Goal: Check status: Check status

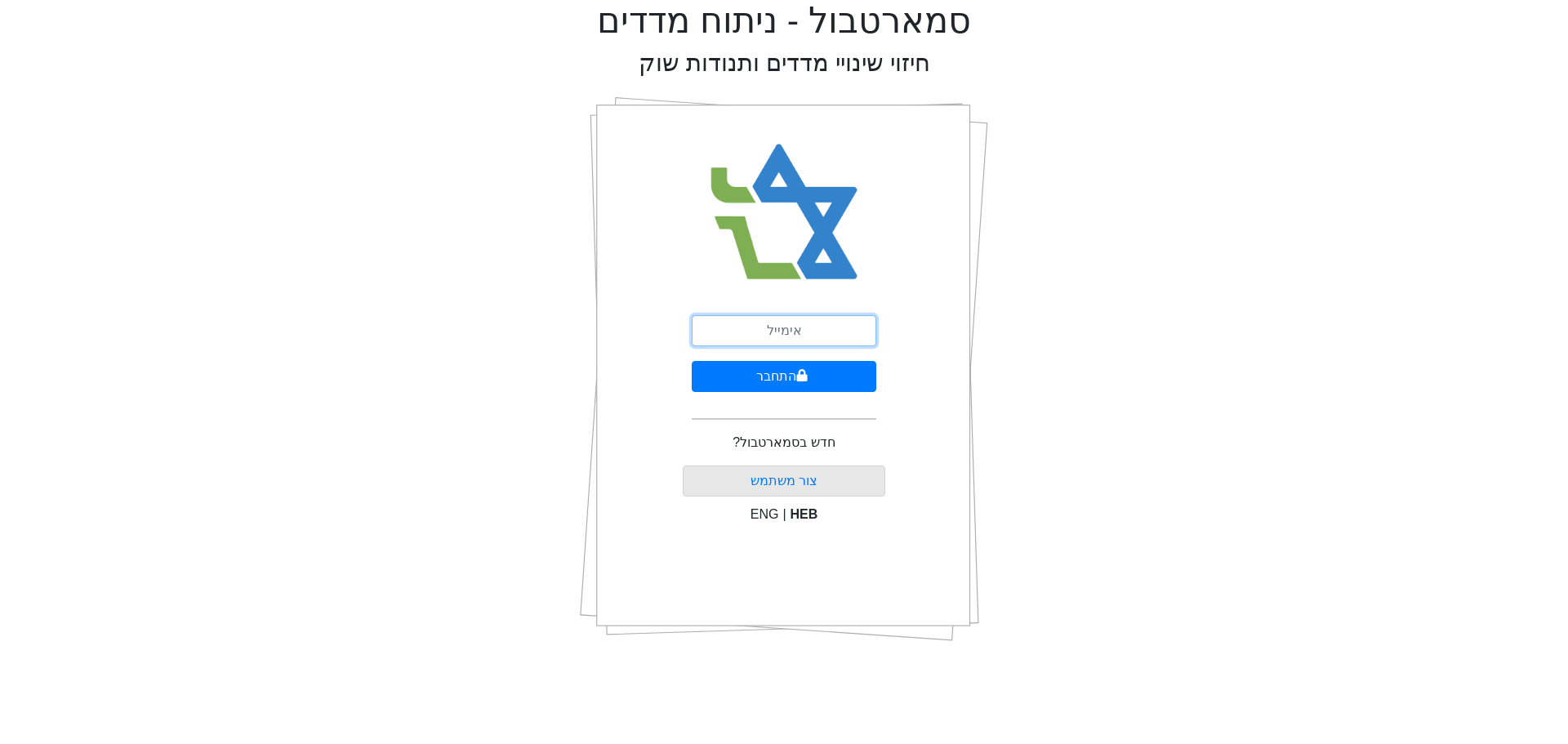
click at [795, 335] on input "email" at bounding box center [784, 331] width 185 height 31
click at [764, 334] on input "email" at bounding box center [784, 331] width 185 height 31
type input "ש"
type input "[EMAIL_ADDRESS][DOMAIN_NAME]"
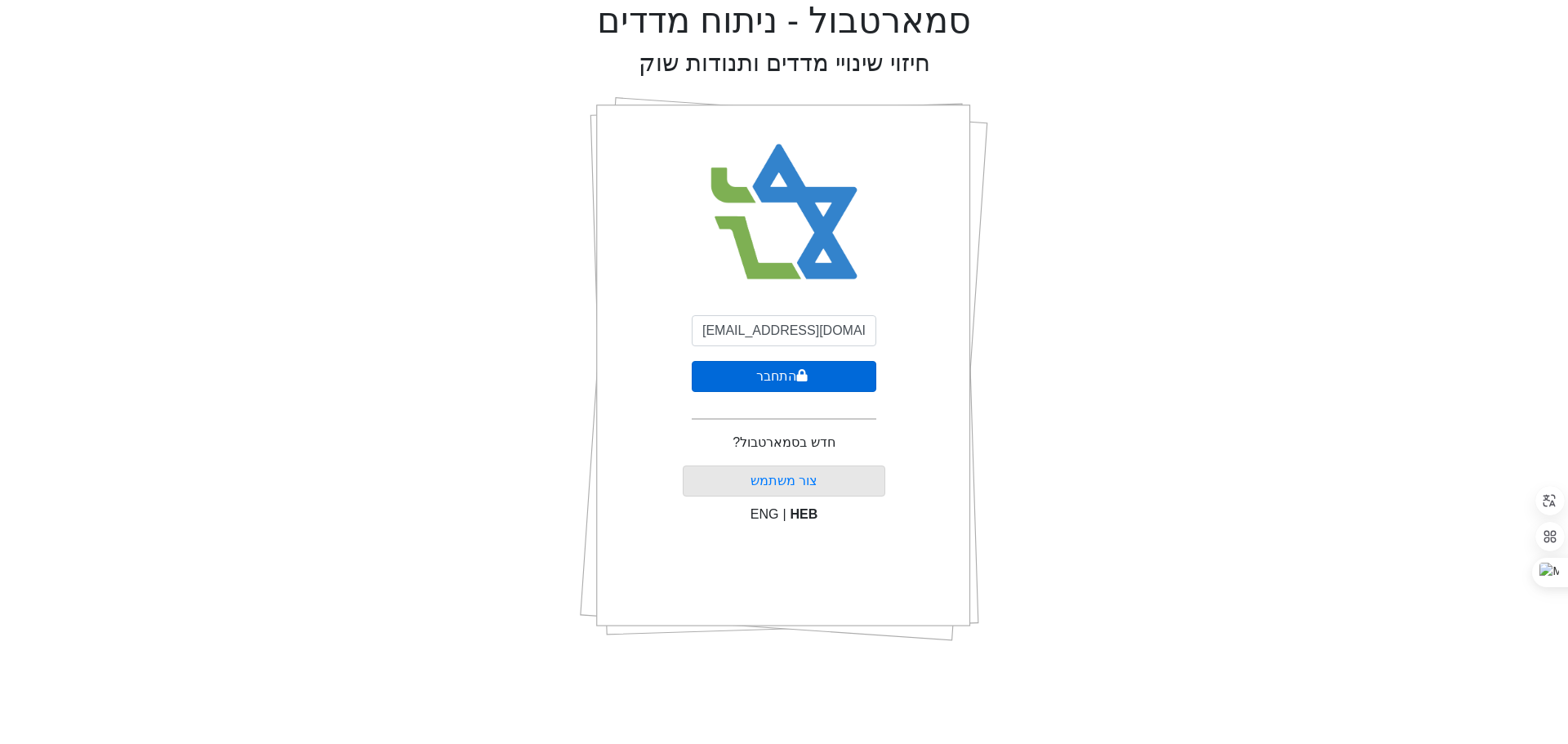
click at [796, 376] on icon "submit" at bounding box center [802, 376] width 12 height 13
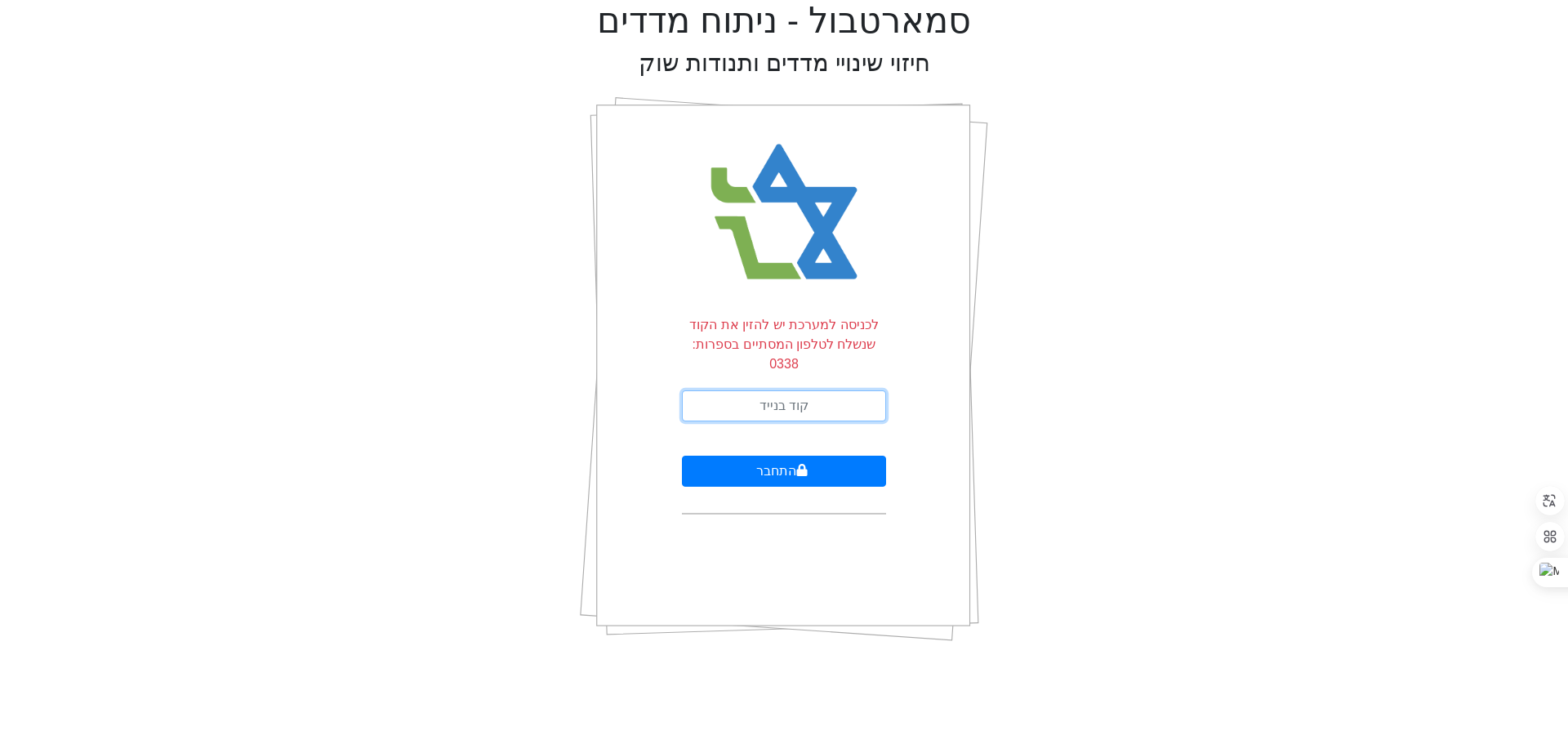
click at [798, 391] on input "text" at bounding box center [784, 406] width 204 height 31
type input "548297"
click at [762, 456] on button "התחבר" at bounding box center [784, 472] width 204 height 31
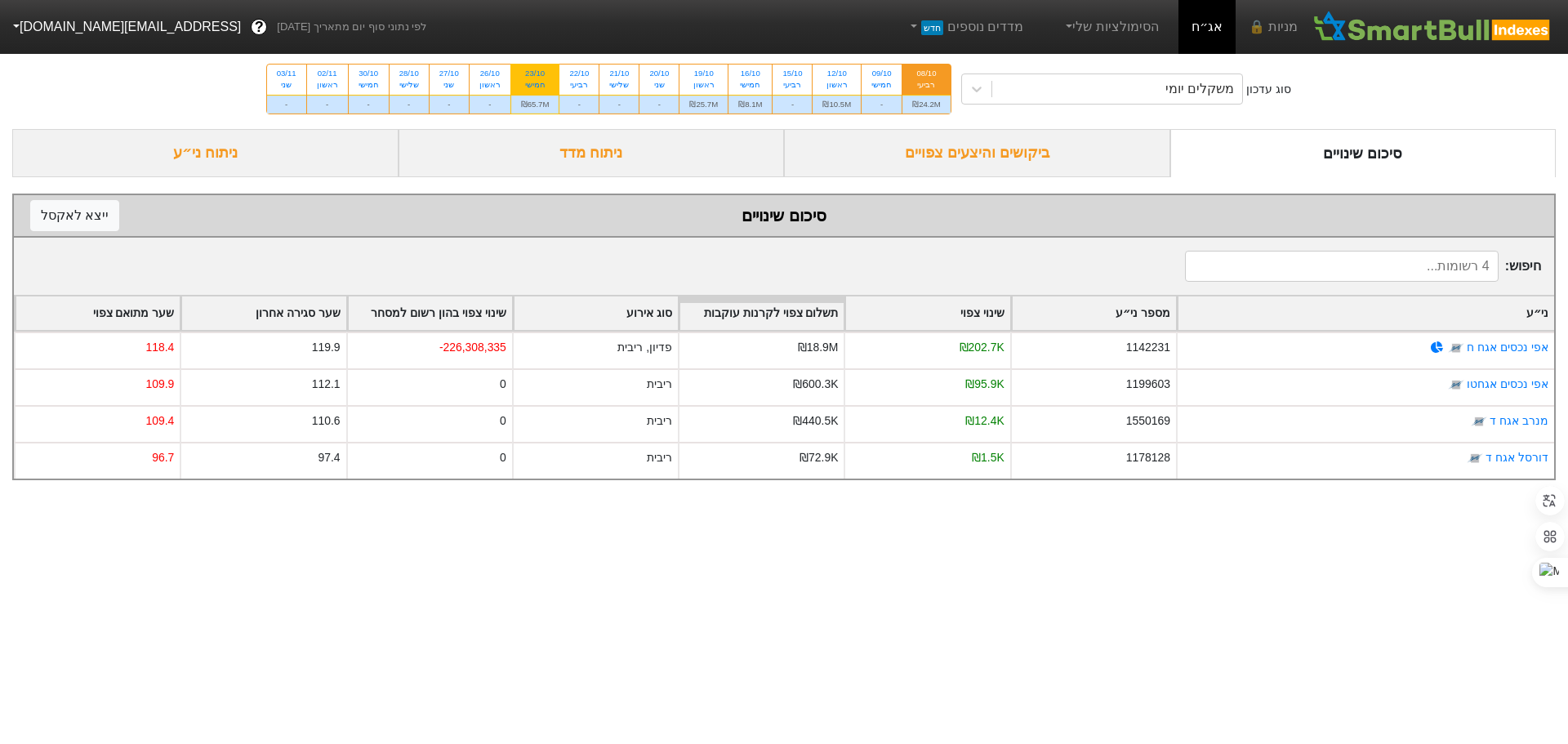
click at [538, 73] on div "23/10" at bounding box center [535, 73] width 29 height 12
click at [535, 73] on input "23/10 חמישי ₪65.7M" at bounding box center [529, 69] width 11 height 11
radio input "true"
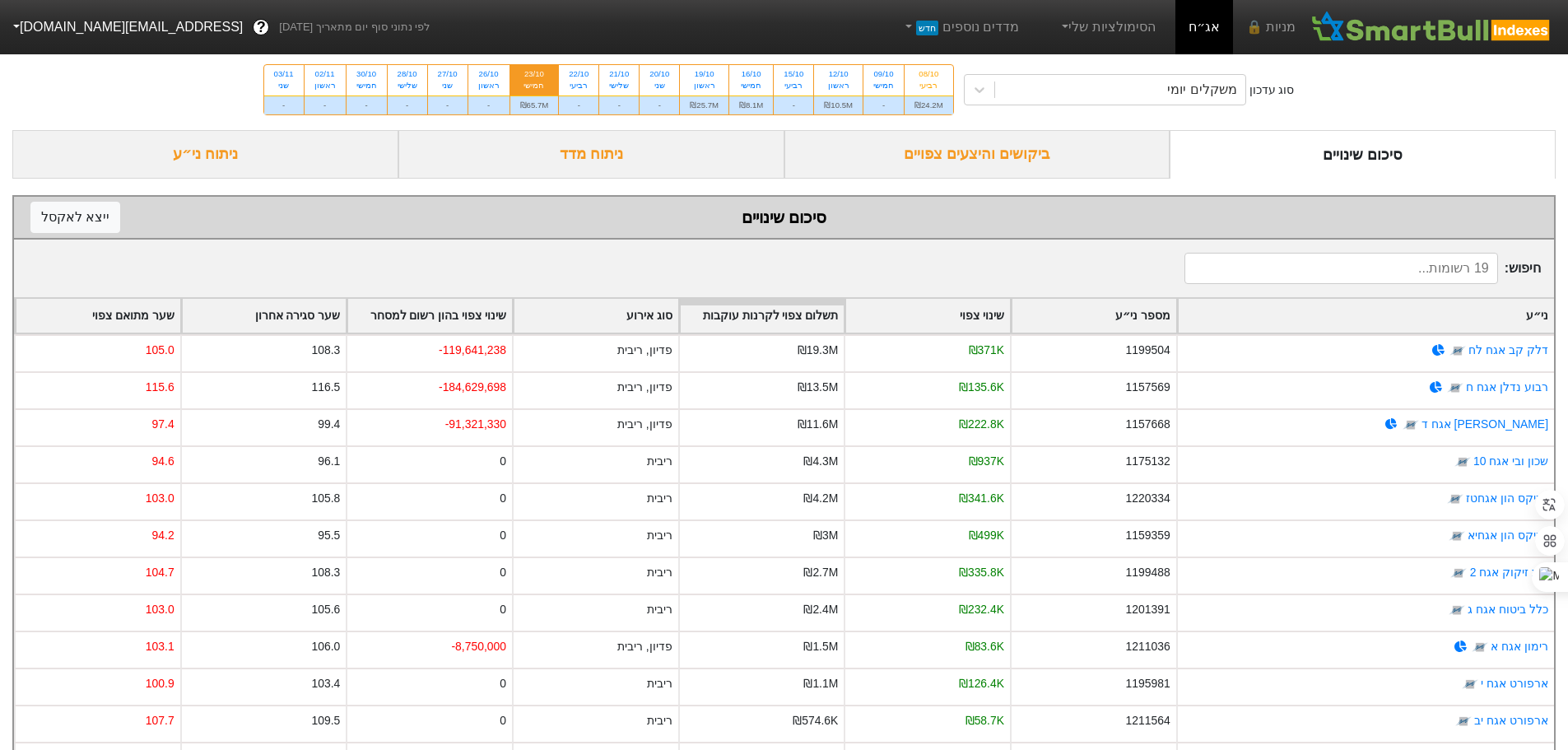
click at [1024, 151] on div "ביקושים והיצעים צפויים" at bounding box center [978, 154] width 386 height 48
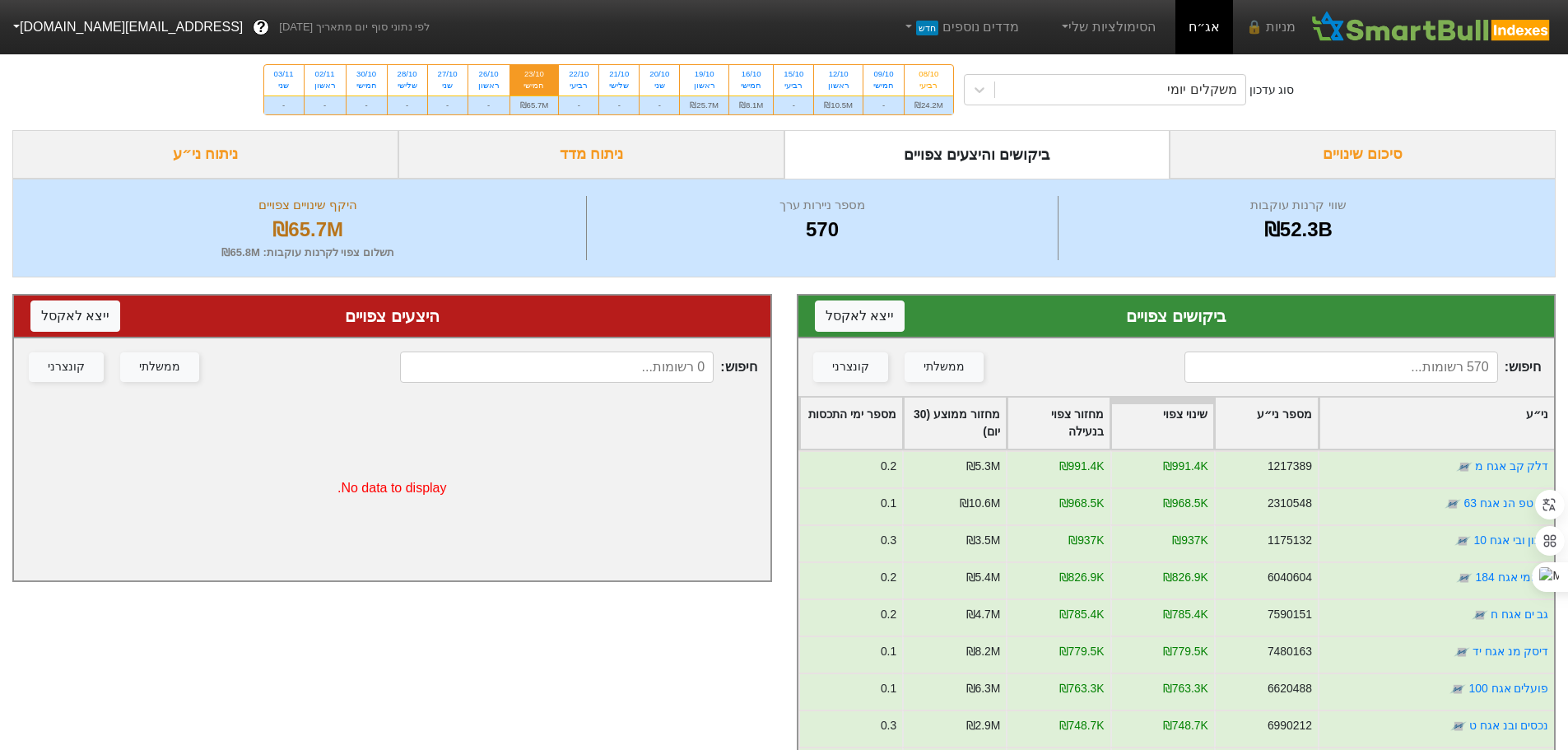
click at [1350, 151] on div "סיכום שינויים" at bounding box center [1362, 154] width 386 height 48
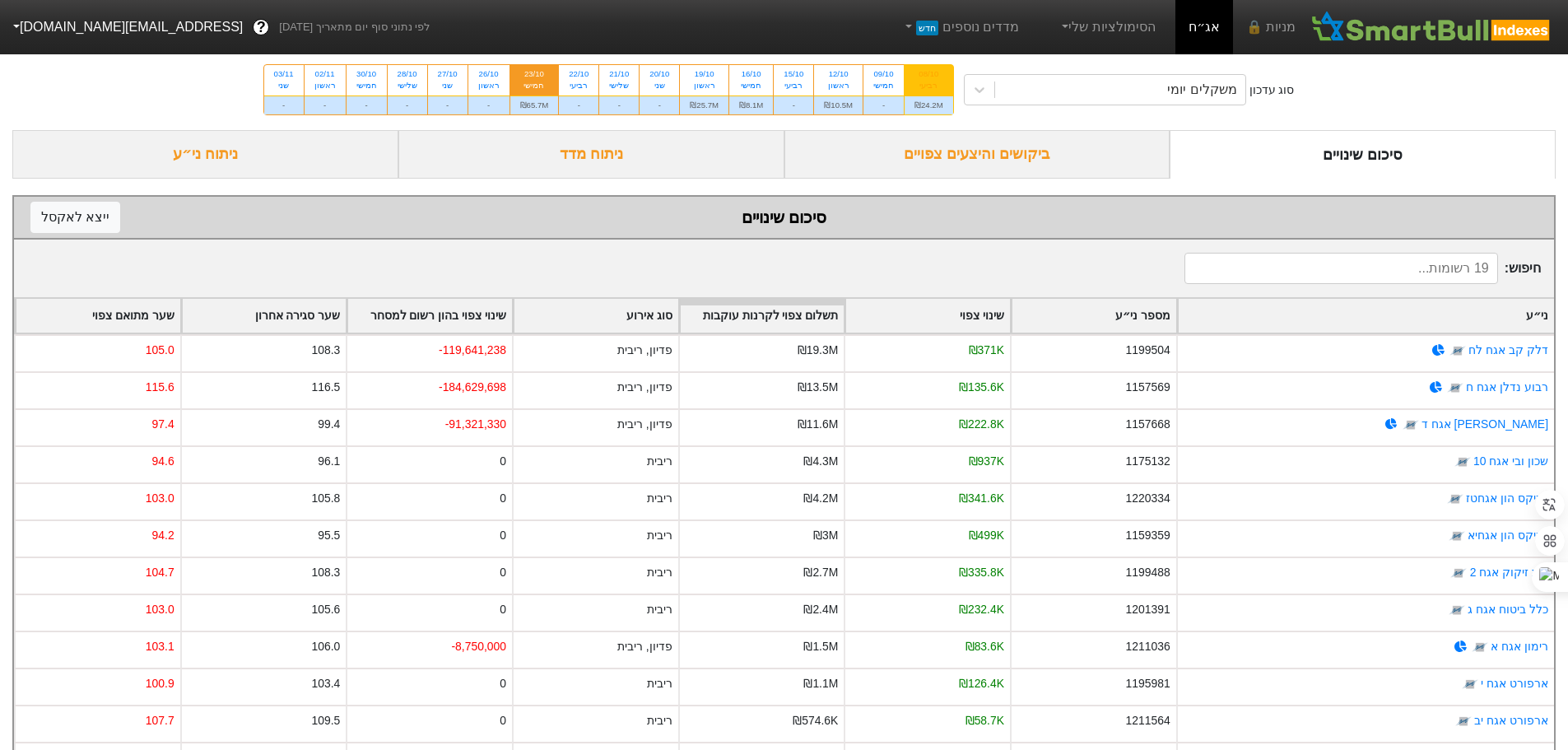
click at [936, 80] on div "08/10" at bounding box center [929, 74] width 29 height 12
click at [929, 76] on input "08/10 רביעי ₪24.2M" at bounding box center [923, 70] width 11 height 11
radio input "true"
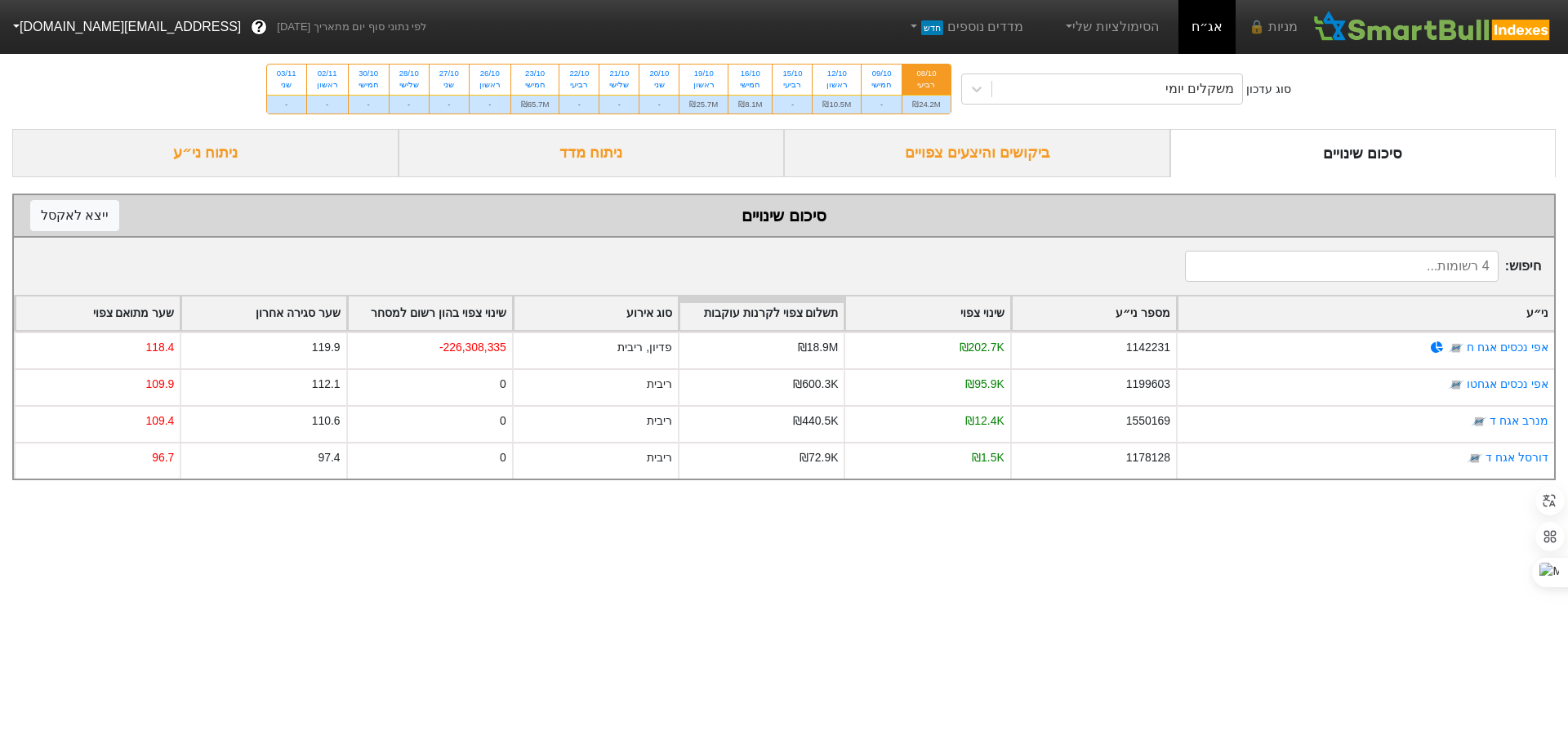
click at [961, 150] on div "ביקושים והיצעים צפויים" at bounding box center [977, 153] width 386 height 48
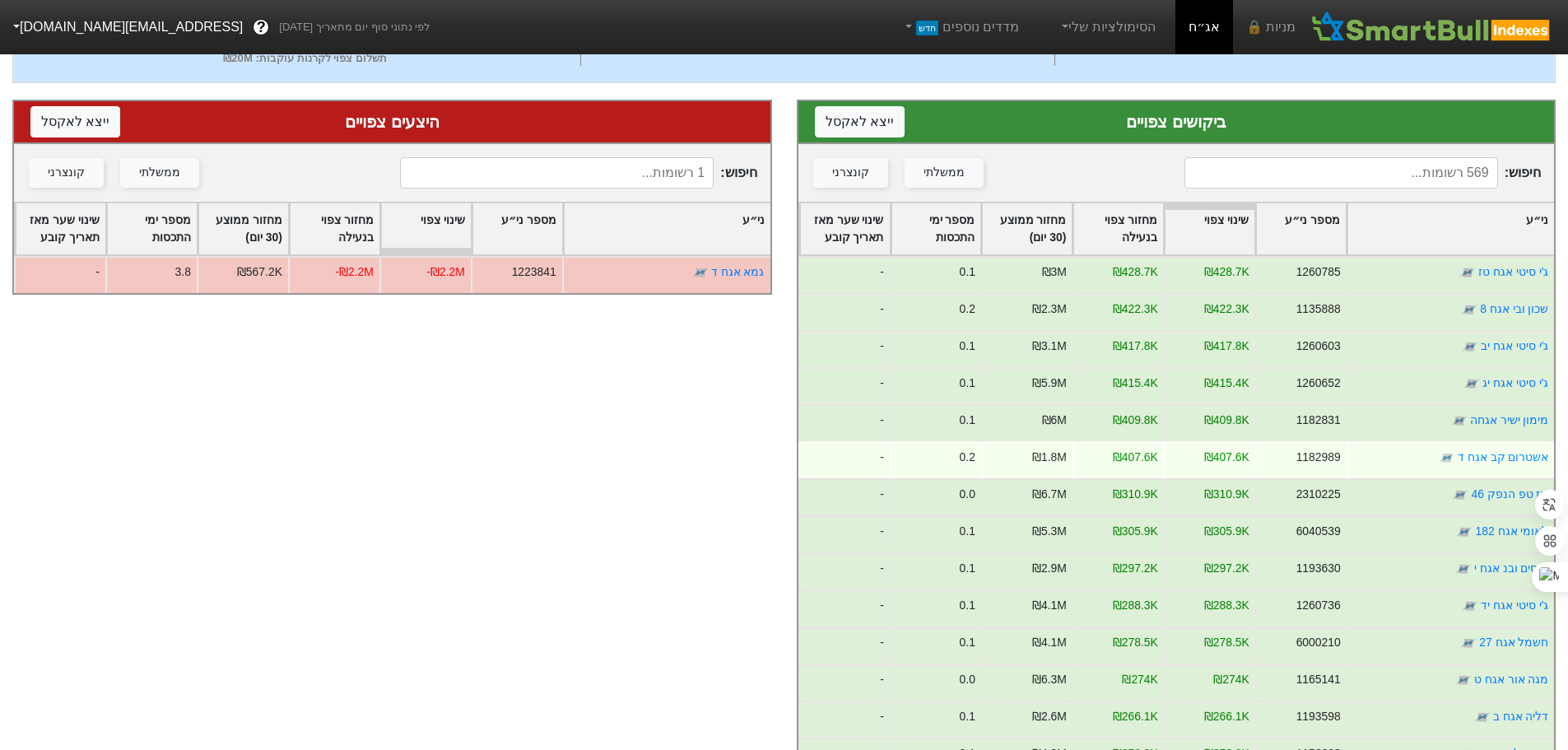
scroll to position [21, 0]
